Goal: Task Accomplishment & Management: Use online tool/utility

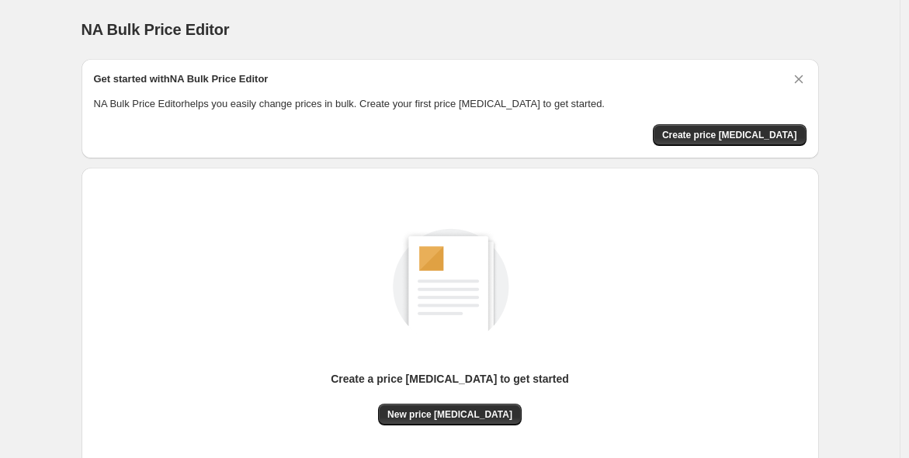
click at [792, 146] on div "Get started with NA Bulk Price Editor NA Bulk Price Editor helps you easily cha…" at bounding box center [450, 108] width 737 height 99
click at [753, 134] on span "Create price [MEDICAL_DATA]" at bounding box center [729, 135] width 135 height 12
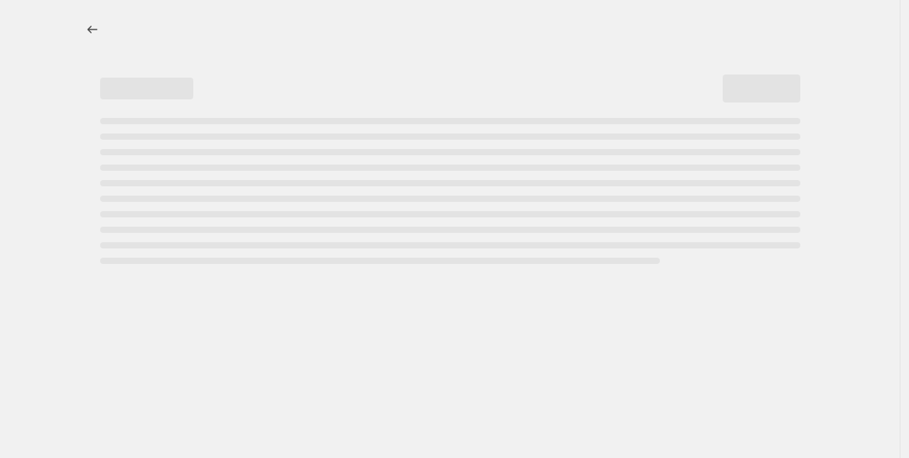
select select "percentage"
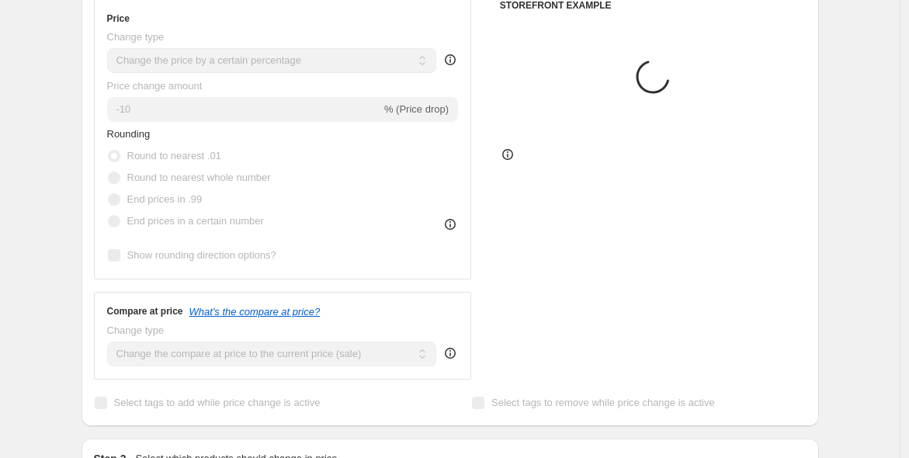
scroll to position [287, 0]
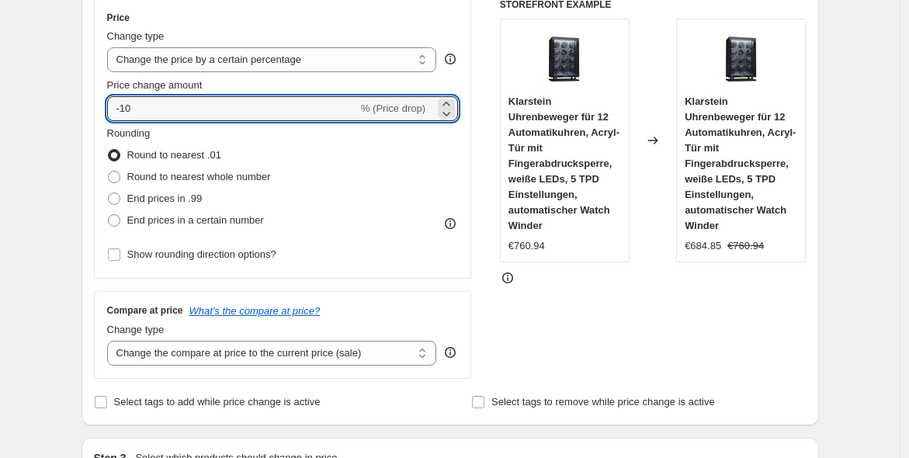
drag, startPoint x: 164, startPoint y: 116, endPoint x: 120, endPoint y: 120, distance: 44.5
click at [120, 120] on div "Price Change type Change the price to a certain amount Change the price by a ce…" at bounding box center [283, 139] width 352 height 254
type input "-1"
type input "-20"
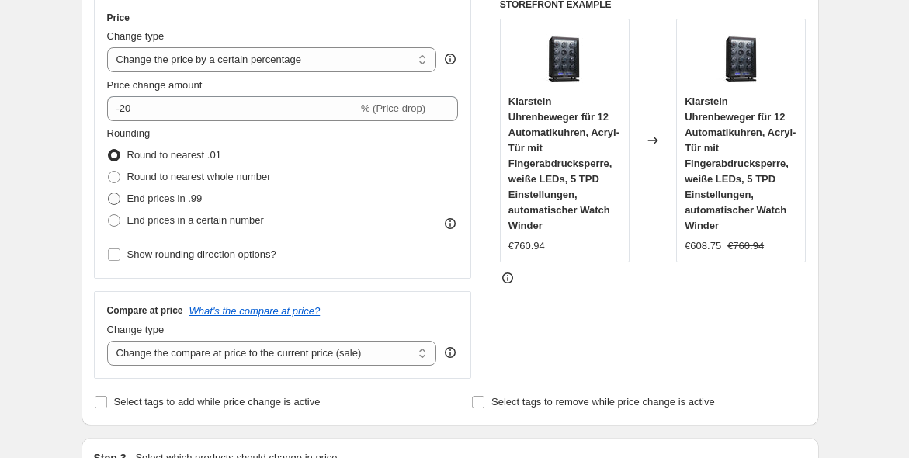
click at [172, 202] on span "End prices in .99" at bounding box center [164, 199] width 75 height 12
click at [109, 193] on input "End prices in .99" at bounding box center [108, 193] width 1 height 1
radio input "true"
click at [592, 295] on div "STOREFRONT EXAMPLE Klarstein Uhrenbeweger für 12 Automatikuhren, Acryl-Tür mit …" at bounding box center [653, 188] width 307 height 380
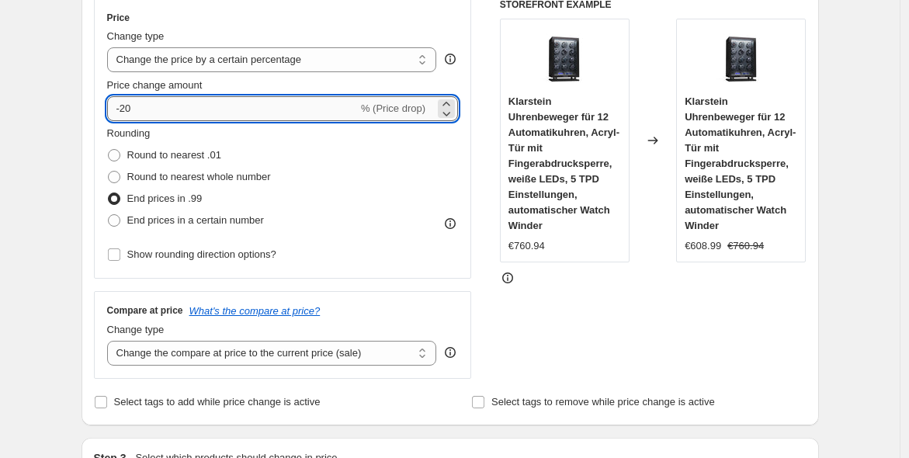
click at [270, 107] on input "-20" at bounding box center [232, 108] width 251 height 25
type input "-25"
drag, startPoint x: 534, startPoint y: 331, endPoint x: 540, endPoint y: 322, distance: 10.1
click at [539, 328] on div "STOREFRONT EXAMPLE Klarstein Uhrenbeweger für 12 Automatikuhren, Acryl-Tür mit …" at bounding box center [653, 188] width 307 height 380
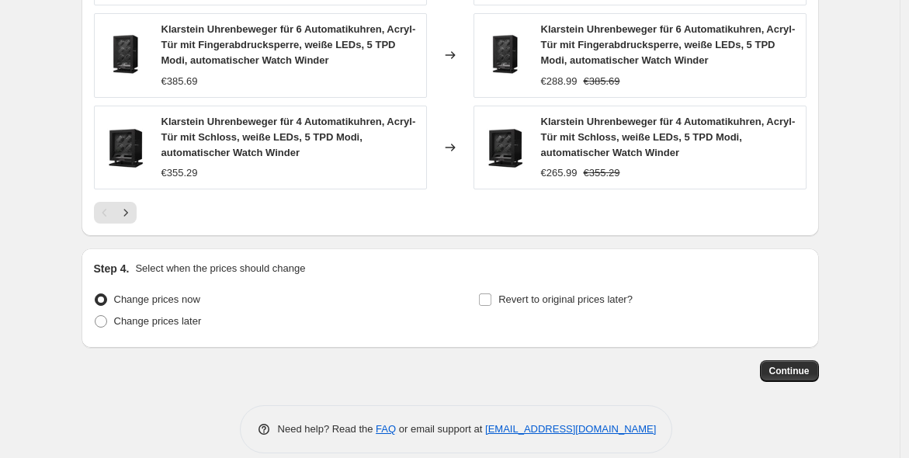
scroll to position [1192, 0]
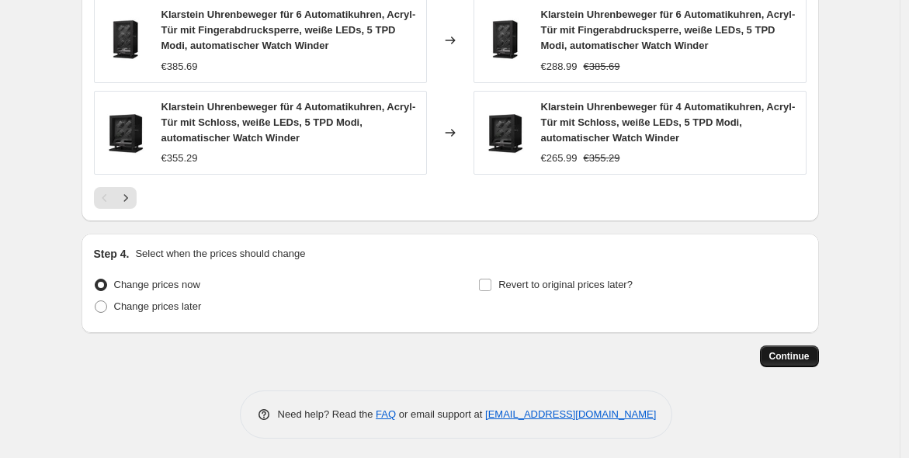
click at [783, 353] on span "Continue" at bounding box center [789, 356] width 40 height 12
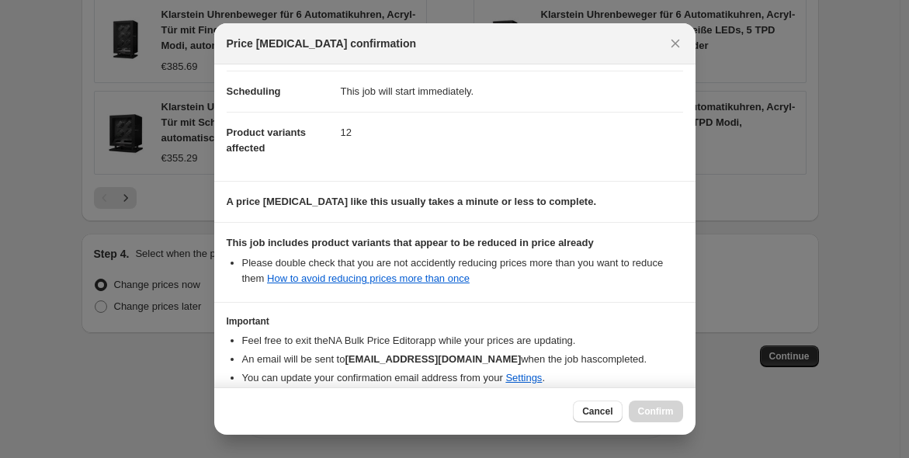
scroll to position [193, 0]
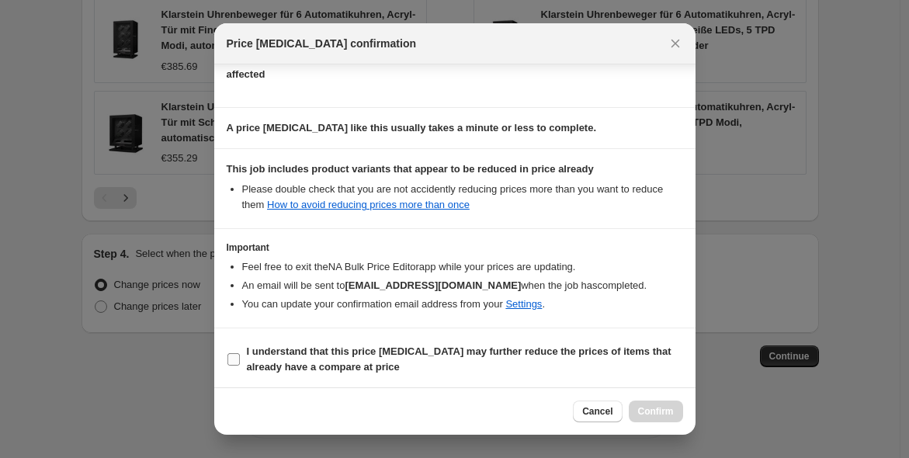
click at [443, 347] on b "I understand that this price [MEDICAL_DATA] may further reduce the prices of it…" at bounding box center [459, 358] width 425 height 27
click at [240, 353] on input "I understand that this price [MEDICAL_DATA] may further reduce the prices of it…" at bounding box center [233, 359] width 12 height 12
checkbox input "true"
click at [602, 403] on button "Cancel" at bounding box center [597, 412] width 49 height 22
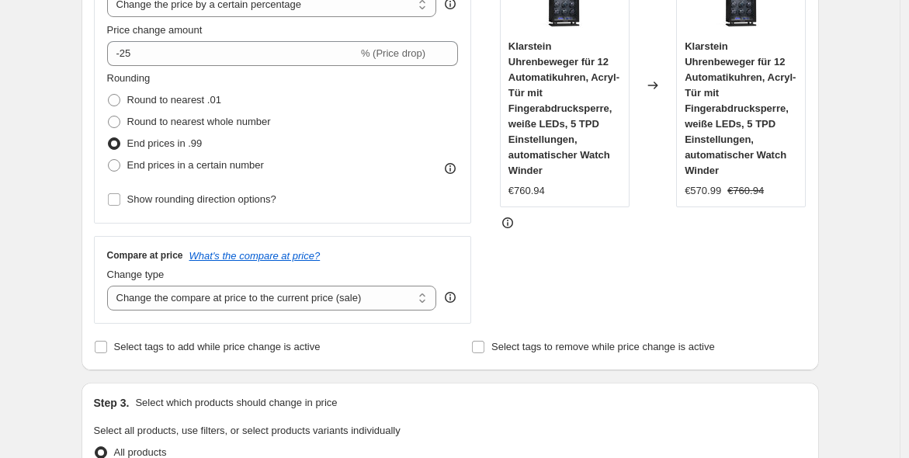
scroll to position [186, 0]
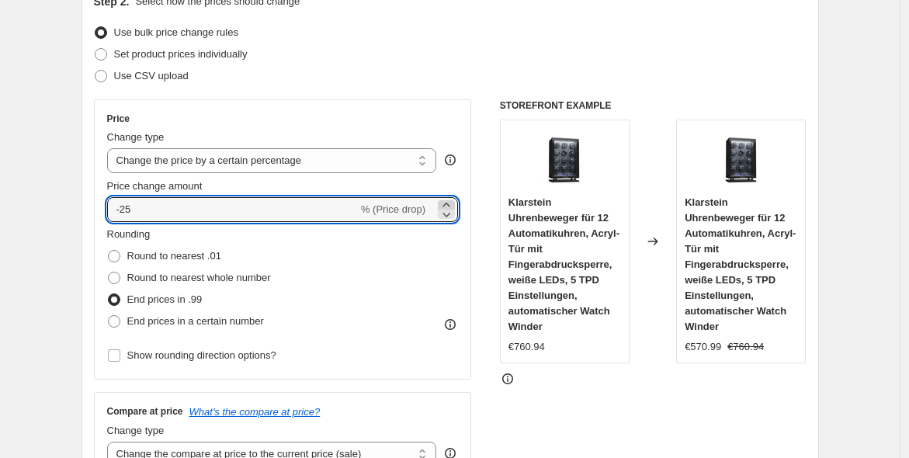
click at [445, 202] on icon at bounding box center [447, 205] width 16 height 16
click at [446, 200] on icon at bounding box center [447, 205] width 16 height 16
type input "-21"
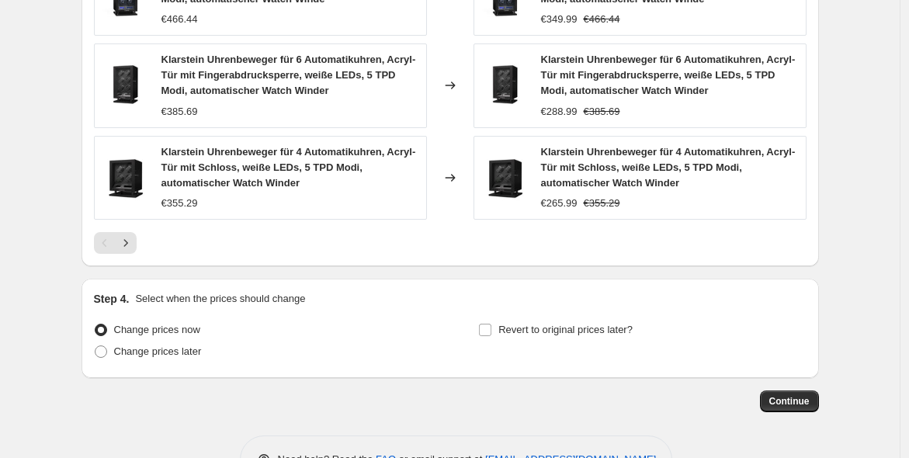
scroll to position [1192, 0]
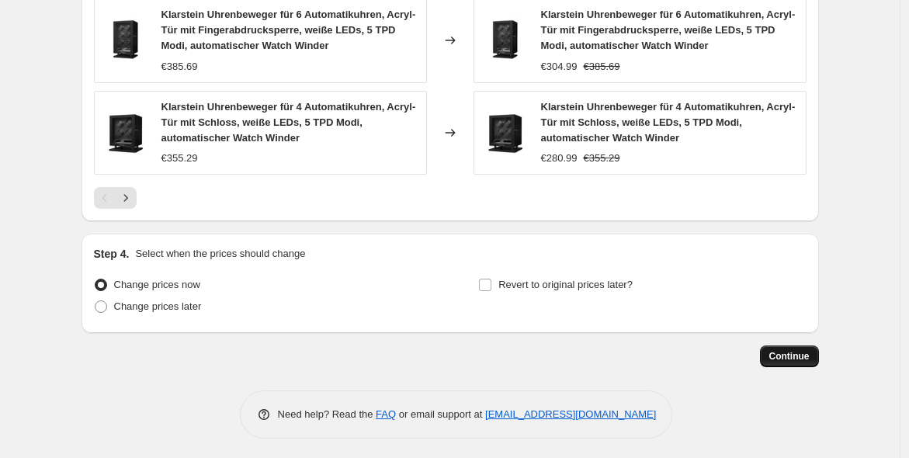
click at [779, 350] on span "Continue" at bounding box center [789, 356] width 40 height 12
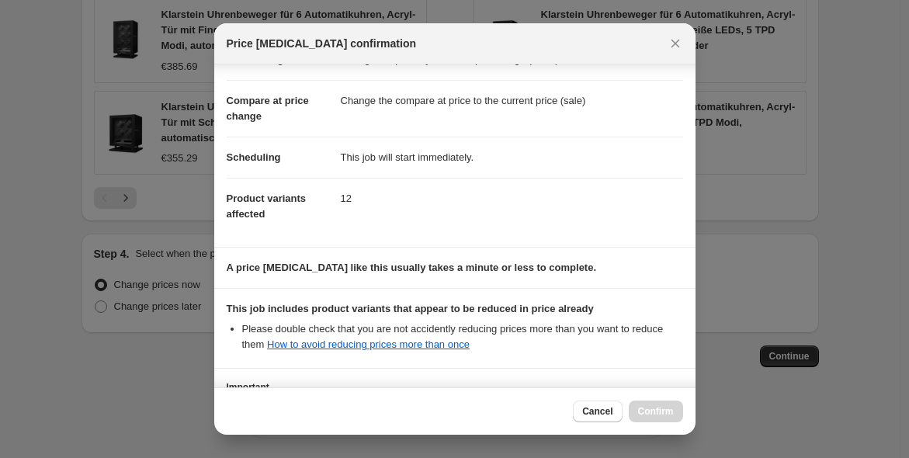
scroll to position [193, 0]
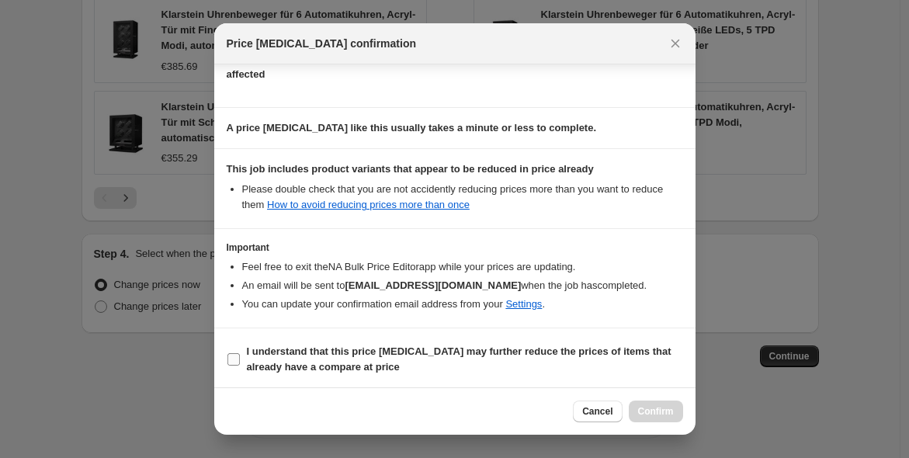
click at [539, 363] on span "I understand that this price [MEDICAL_DATA] may further reduce the prices of it…" at bounding box center [465, 359] width 436 height 31
click at [240, 363] on input "I understand that this price [MEDICAL_DATA] may further reduce the prices of it…" at bounding box center [233, 359] width 12 height 12
checkbox input "true"
click at [642, 413] on span "Confirm" at bounding box center [656, 411] width 36 height 12
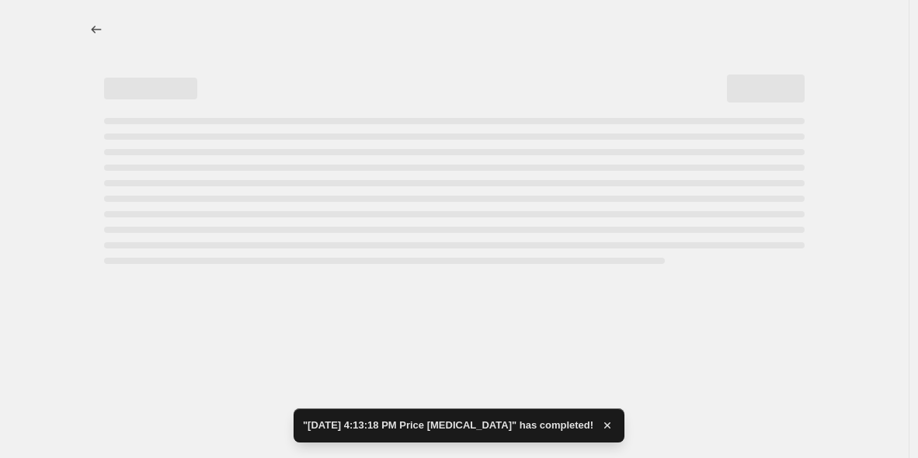
select select "percentage"
